Goal: Information Seeking & Learning: Learn about a topic

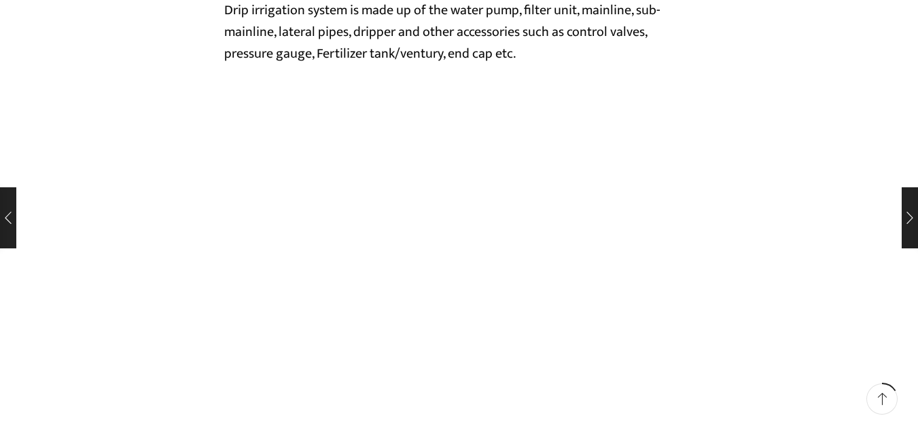
scroll to position [2282, 0]
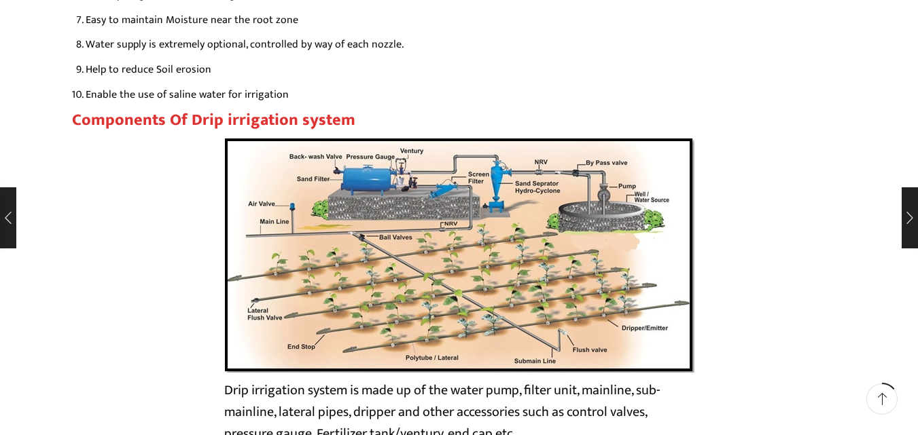
click at [614, 259] on img at bounding box center [459, 255] width 470 height 236
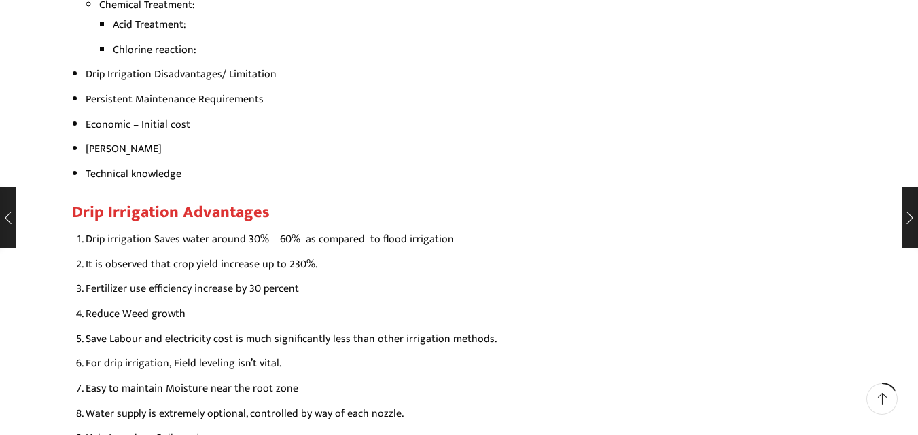
scroll to position [2662, 0]
